Goal: Task Accomplishment & Management: Use online tool/utility

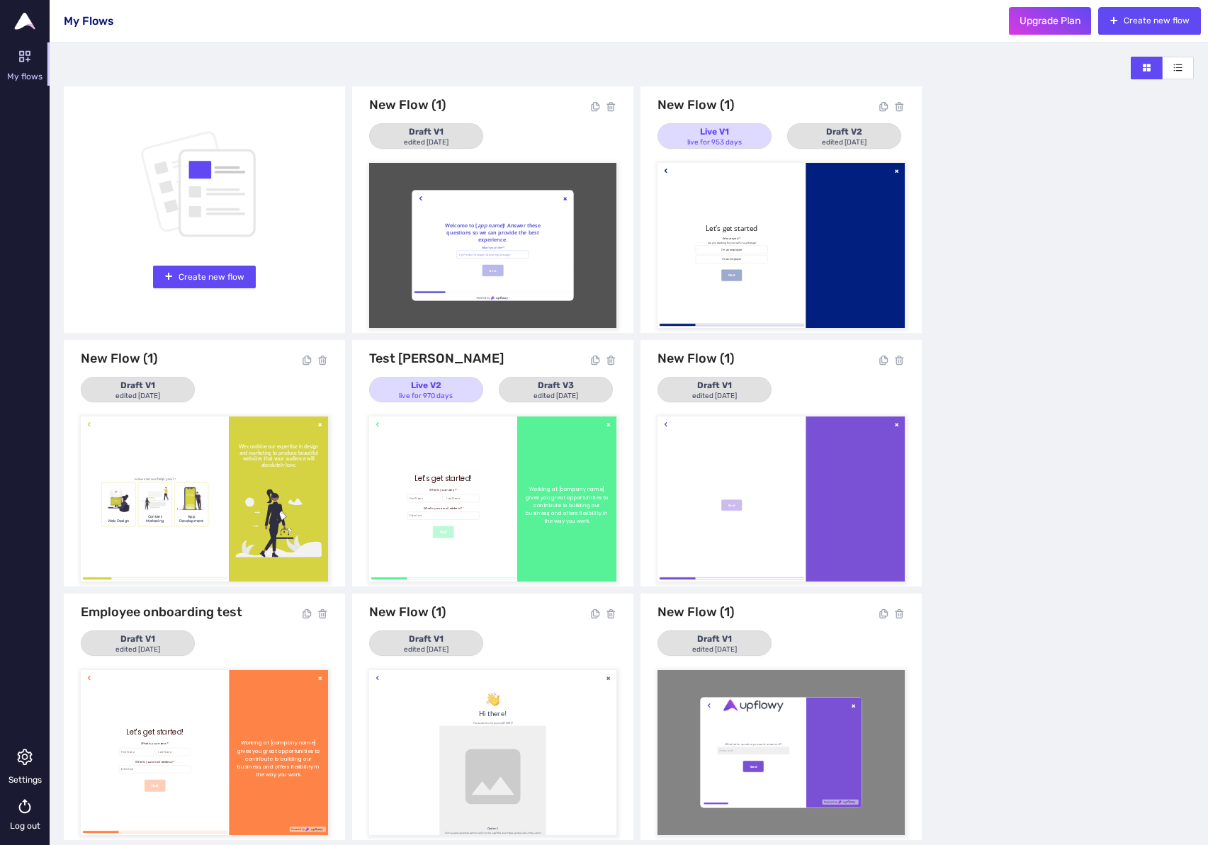
scroll to position [16, 0]
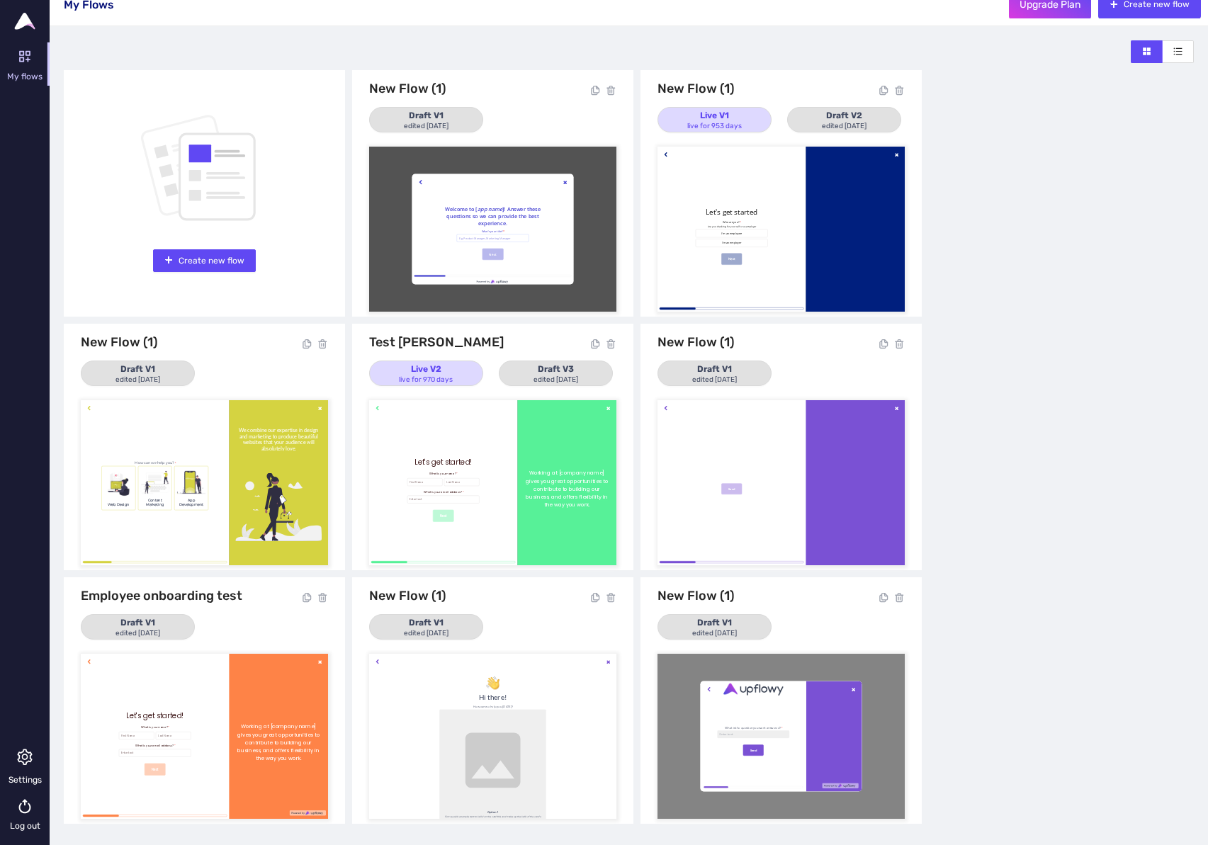
click at [283, 439] on div at bounding box center [204, 482] width 247 height 165
